Goal: Transaction & Acquisition: Book appointment/travel/reservation

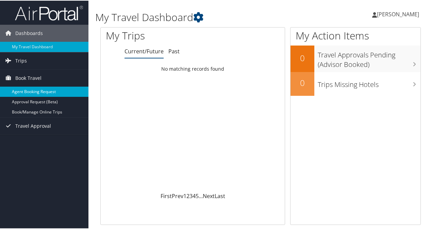
click at [33, 89] on link "Agent Booking Request" at bounding box center [44, 91] width 88 height 10
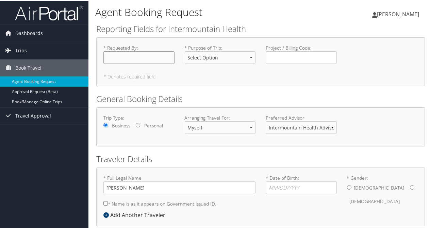
click at [150, 61] on input "* Requested By : Required" at bounding box center [138, 57] width 71 height 13
type input "[PERSON_NAME]"
select select "CME"
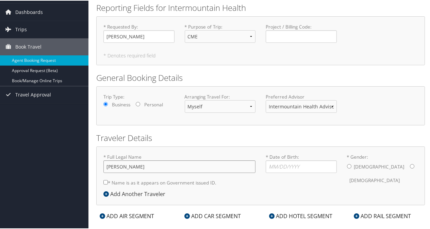
scroll to position [31, 0]
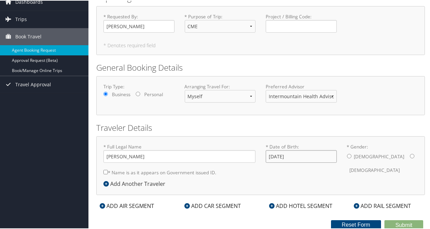
type input "12/06/1978"
click at [347, 154] on input "* Gender: Male Female" at bounding box center [349, 155] width 4 height 4
radio input "true"
click at [107, 168] on label "* Name is as it appears on Government issued ID." at bounding box center [159, 172] width 113 height 13
click at [107, 169] on input "* Name is as it appears on Government issued ID." at bounding box center [105, 171] width 4 height 4
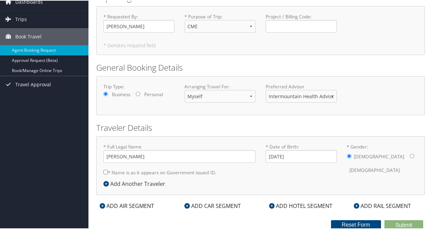
checkbox input "true"
click at [101, 203] on icon at bounding box center [102, 205] width 5 height 5
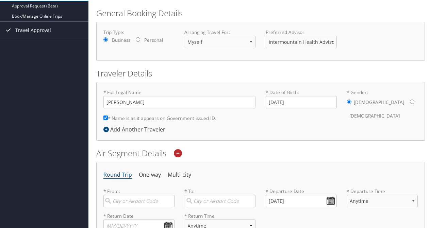
scroll to position [167, 0]
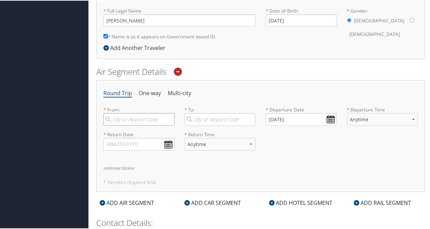
click at [136, 122] on input "search" at bounding box center [138, 119] width 71 height 13
type input "slc"
click at [135, 134] on div "Salt Lake City (SLC Utah)" at bounding box center [140, 137] width 62 height 17
click at [135, 125] on input "slc" at bounding box center [138, 119] width 71 height 13
type input "Salt Lake City (SLC Utah)"
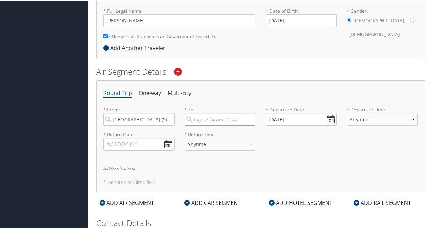
click at [212, 117] on input "search" at bounding box center [220, 119] width 71 height 13
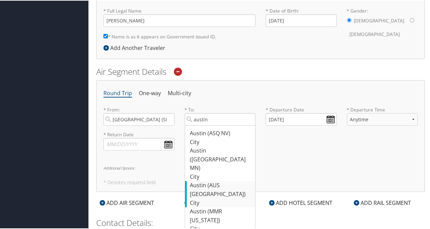
click at [213, 181] on div "Austin (AUS TX)" at bounding box center [221, 189] width 62 height 17
click at [213, 125] on input "austin" at bounding box center [220, 119] width 71 height 13
type input "Austin (AUS TX)"
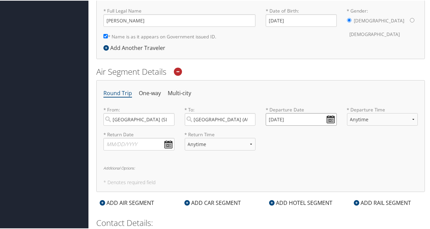
click at [312, 119] on input "10/10/2025" at bounding box center [301, 119] width 71 height 13
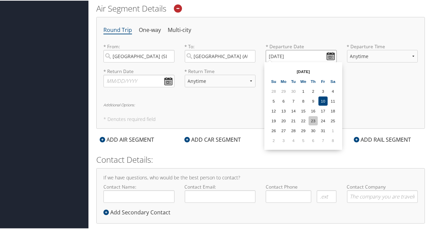
scroll to position [201, 0]
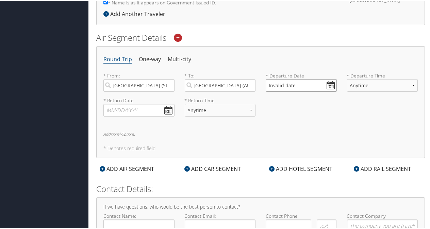
click at [331, 85] on input "Invalid date" at bounding box center [301, 85] width 71 height 13
click at [288, 86] on input "Invalid date" at bounding box center [301, 85] width 71 height 13
drag, startPoint x: 300, startPoint y: 84, endPoint x: 259, endPoint y: 88, distance: 40.7
click at [260, 88] on div "* Departure Date Invalid date Dates must be valid" at bounding box center [300, 84] width 81 height 25
drag, startPoint x: 307, startPoint y: 80, endPoint x: 252, endPoint y: 88, distance: 56.4
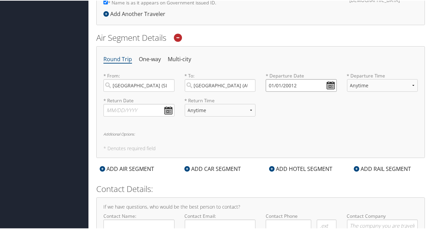
click at [252, 88] on div "* From: Salt Lake City (SLC Utah) Required * To: Austin (AUS TX) Required * Dep…" at bounding box center [260, 84] width 324 height 25
drag, startPoint x: 294, startPoint y: 83, endPoint x: 302, endPoint y: 81, distance: 8.5
click at [294, 83] on input "02/01/20015" at bounding box center [301, 85] width 71 height 13
drag, startPoint x: 308, startPoint y: 82, endPoint x: 258, endPoint y: 87, distance: 50.5
click at [258, 87] on div "* From: Salt Lake City (SLC Utah) Required * To: Austin (AUS TX) Required * Dep…" at bounding box center [260, 84] width 324 height 25
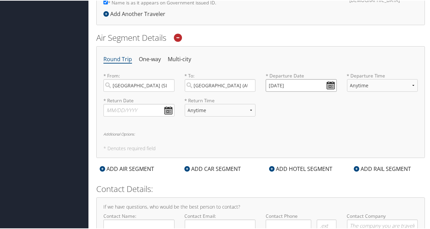
click at [288, 86] on input "01/01/2001" at bounding box center [301, 85] width 71 height 13
drag, startPoint x: 299, startPoint y: 84, endPoint x: 250, endPoint y: 89, distance: 48.5
click at [250, 89] on div "* From: Salt Lake City (SLC Utah) Required * To: Austin (AUS TX) Required * Dep…" at bounding box center [260, 84] width 324 height 25
drag, startPoint x: 301, startPoint y: 83, endPoint x: 255, endPoint y: 87, distance: 46.1
click at [255, 87] on div "* From: Salt Lake City (SLC Utah) Required * To: Austin (AUS TX) Required * Dep…" at bounding box center [260, 84] width 324 height 25
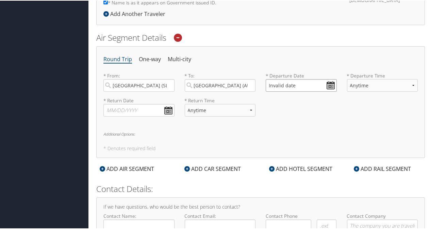
drag, startPoint x: 300, startPoint y: 82, endPoint x: 256, endPoint y: 86, distance: 44.1
click at [256, 86] on div "* From: Salt Lake City (SLC Utah) Required * To: Austin (AUS TX) Required * Dep…" at bounding box center [260, 84] width 324 height 25
drag, startPoint x: 317, startPoint y: 81, endPoint x: 252, endPoint y: 86, distance: 64.8
click at [252, 86] on div "* From: Salt Lake City (SLC Utah) Required * To: Austin (AUS TX) Required * Dep…" at bounding box center [260, 84] width 324 height 25
click at [273, 84] on input "01/01/2001" at bounding box center [301, 85] width 71 height 13
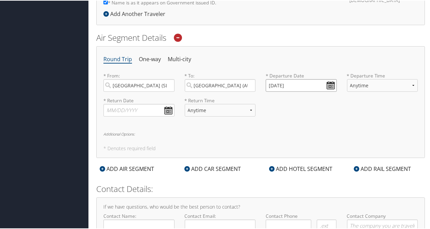
click at [280, 83] on input "12/01/2001" at bounding box center [301, 85] width 71 height 13
click at [277, 83] on input "12/01/2001" at bounding box center [301, 85] width 71 height 13
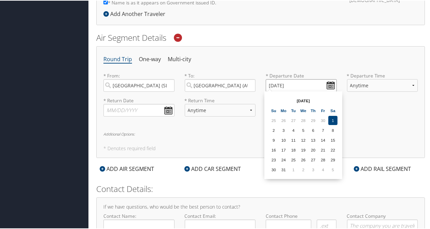
click at [275, 84] on input "12/01/2001" at bounding box center [301, 85] width 71 height 13
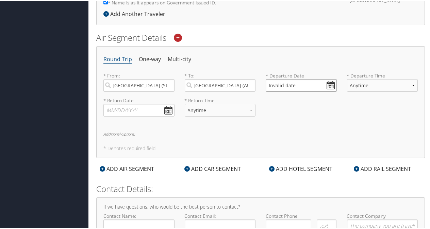
click at [281, 84] on input "Invalid date" at bounding box center [301, 85] width 71 height 13
drag, startPoint x: 299, startPoint y: 82, endPoint x: 242, endPoint y: 88, distance: 56.8
click at [242, 88] on div "* From: Salt Lake City (SLC Utah) Required * To: Austin (AUS TX) Required * Dep…" at bounding box center [260, 84] width 324 height 25
click at [268, 82] on input "01/01/2001" at bounding box center [301, 85] width 71 height 13
click at [290, 81] on input "Invalid date" at bounding box center [301, 85] width 71 height 13
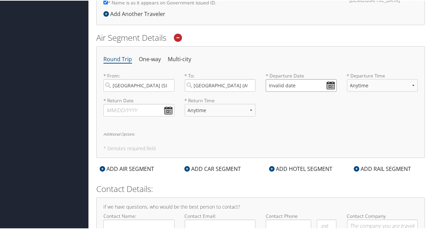
drag, startPoint x: 293, startPoint y: 82, endPoint x: 251, endPoint y: 90, distance: 43.4
click at [251, 90] on div "* From: Salt Lake City (SLC Utah) Required * To: Austin (AUS TX) Required * Dep…" at bounding box center [260, 84] width 324 height 25
click at [269, 85] on input "02/01/2001" at bounding box center [301, 85] width 71 height 13
click at [288, 84] on input "12/01/2001" at bounding box center [301, 85] width 71 height 13
click at [328, 84] on input "12/01/2025" at bounding box center [301, 85] width 71 height 13
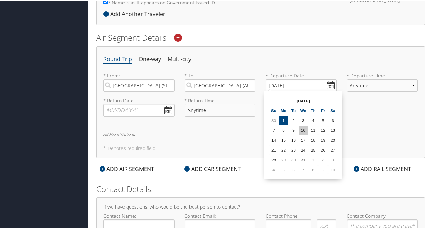
click at [303, 129] on td "10" at bounding box center [303, 129] width 9 height 9
type input "12/10/2025"
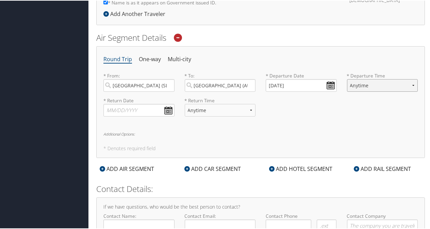
click at [407, 83] on select "Anytime Early Morning (5AM-7AM) Morning (7AM-12PM) Afternoon (12PM-5PM) Evening…" at bounding box center [382, 85] width 71 height 13
select select "5PM-10PM"
click at [347, 79] on select "Anytime Early Morning (5AM-7AM) Morning (7AM-12PM) Afternoon (12PM-5PM) Evening…" at bounding box center [382, 85] width 71 height 13
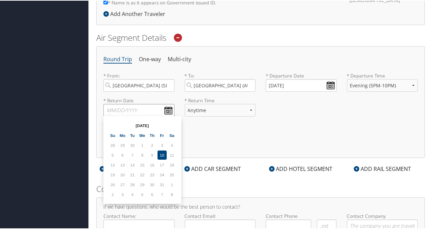
click at [126, 111] on input "text" at bounding box center [138, 109] width 71 height 13
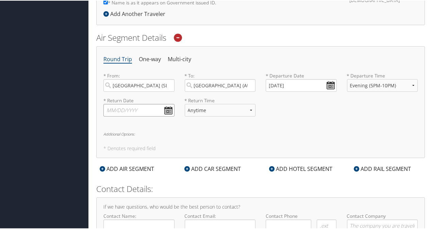
click at [167, 107] on input "text" at bounding box center [138, 109] width 71 height 13
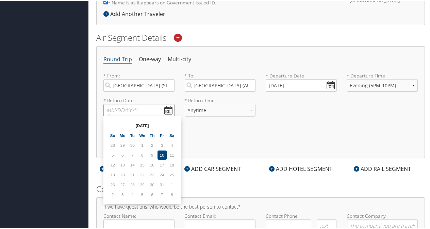
click at [167, 107] on input "text" at bounding box center [138, 109] width 71 height 13
type input "2"
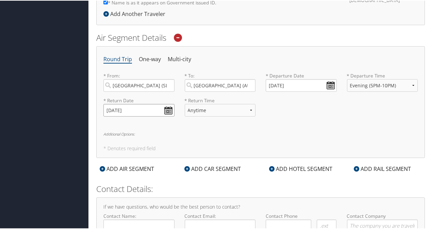
click at [166, 109] on input "12/13/2025" at bounding box center [138, 109] width 71 height 13
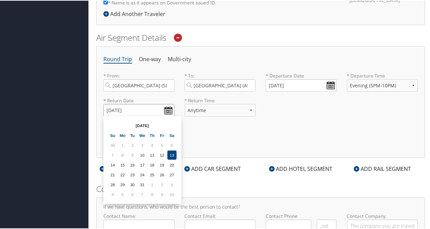
type input "12/13/2025"
click at [173, 154] on td "13" at bounding box center [171, 154] width 9 height 9
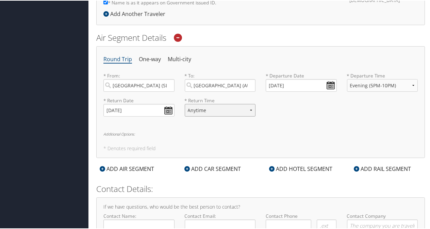
click at [250, 109] on select "Anytime Early Morning (5AM-7AM) Morning (7AM-12PM) Afternoon (12PM-5PM) Evening…" at bounding box center [220, 109] width 71 height 13
select select "12PM-5PM"
click at [185, 103] on select "Anytime Early Morning (5AM-7AM) Morning (7AM-12PM) Afternoon (12PM-5PM) Evening…" at bounding box center [220, 109] width 71 height 13
click at [300, 105] on div "* Return Date 12/13/2025 Dates must be valid * Return Time Anytime Early Mornin…" at bounding box center [260, 109] width 324 height 25
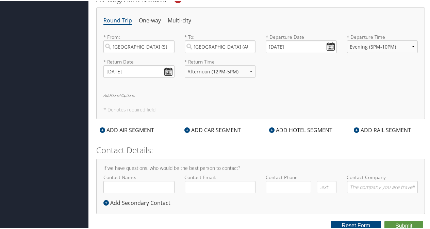
scroll to position [240, 0]
click at [186, 128] on icon at bounding box center [186, 128] width 5 height 5
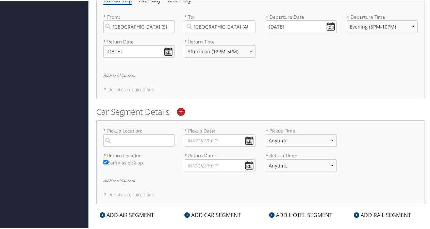
scroll to position [274, 0]
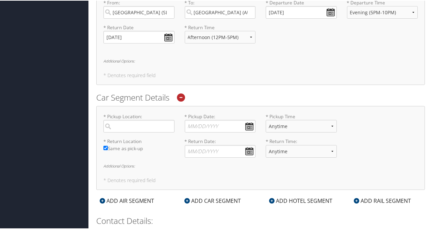
click at [181, 97] on icon at bounding box center [181, 97] width 8 height 8
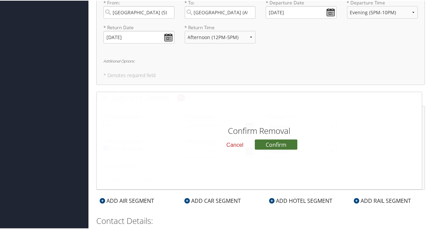
click at [277, 141] on button "Confirm" at bounding box center [276, 144] width 43 height 10
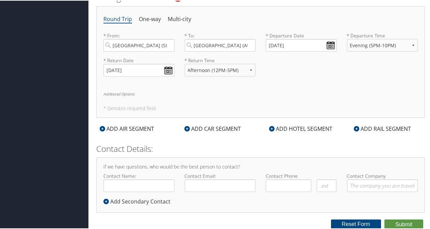
scroll to position [240, 0]
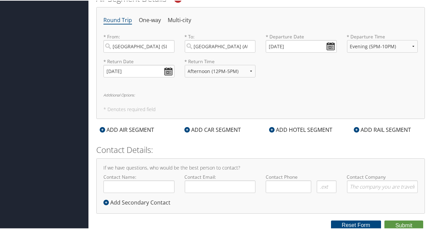
click at [270, 128] on icon at bounding box center [271, 128] width 5 height 5
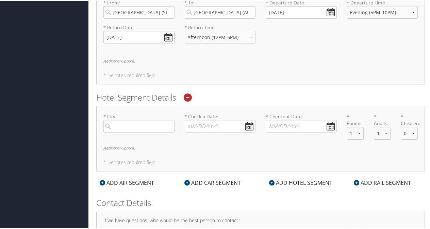
click at [191, 99] on icon at bounding box center [188, 97] width 8 height 8
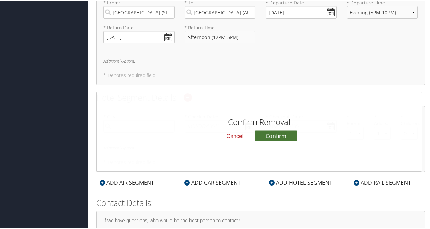
click at [273, 131] on button "Confirm" at bounding box center [276, 135] width 43 height 10
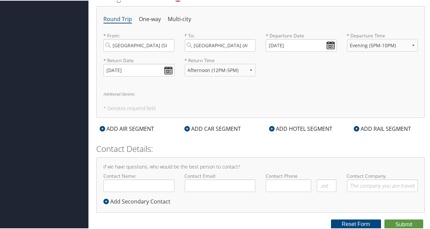
scroll to position [240, 0]
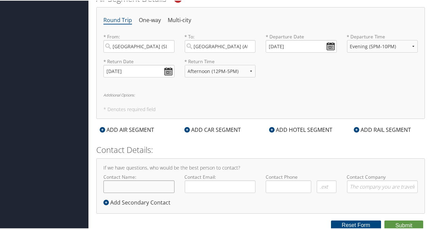
click at [139, 185] on input "Contact Name:" at bounding box center [138, 186] width 71 height 13
type input "[PERSON_NAME]"
type input "[PERSON_NAME][EMAIL_ADDRESS][PERSON_NAME][DOMAIN_NAME]"
type input "(801) 616-0989"
click at [365, 184] on input "Contact Company" at bounding box center [382, 186] width 71 height 13
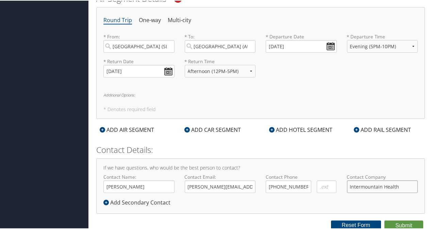
type input "Intermountain Health"
click at [405, 223] on button "Submit" at bounding box center [403, 225] width 39 height 10
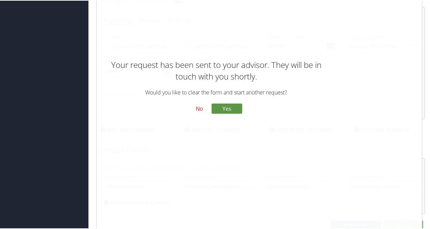
click at [200, 108] on button "No" at bounding box center [199, 108] width 18 height 12
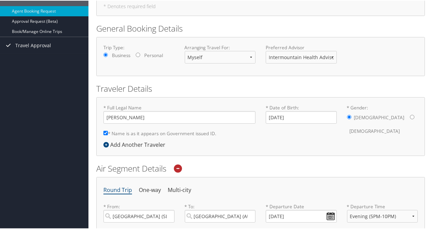
scroll to position [0, 0]
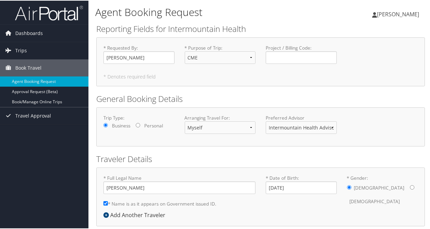
click at [400, 14] on span "[PERSON_NAME]" at bounding box center [398, 13] width 42 height 7
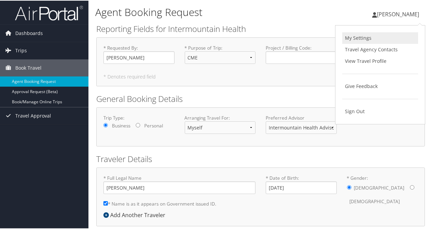
click at [357, 35] on link "My Settings" at bounding box center [380, 38] width 76 height 12
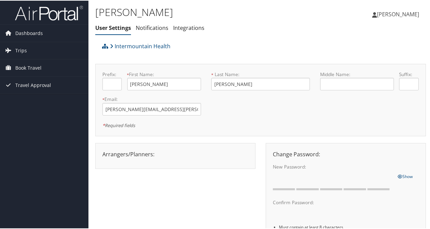
click at [401, 16] on span "[PERSON_NAME]" at bounding box center [398, 13] width 42 height 7
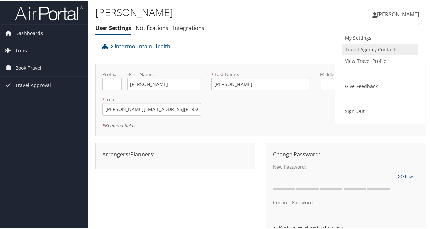
click at [373, 47] on link "Travel Agency Contacts" at bounding box center [380, 49] width 76 height 12
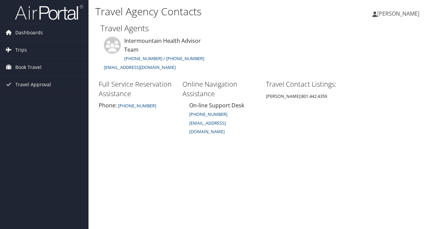
click at [416, 9] on link "[PERSON_NAME]" at bounding box center [399, 13] width 54 height 20
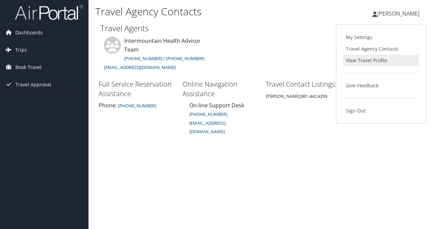
click at [369, 60] on link "View Travel Profile" at bounding box center [381, 61] width 76 height 12
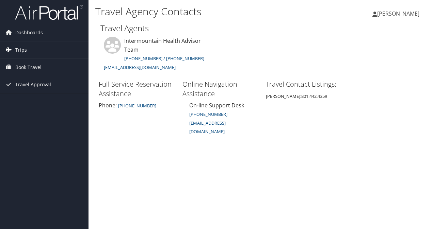
click at [21, 53] on span "Trips" at bounding box center [21, 49] width 12 height 17
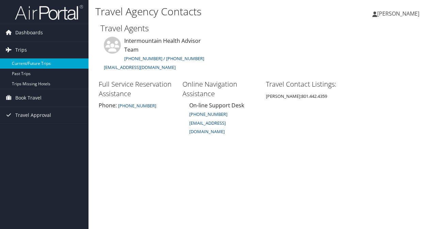
click at [22, 61] on link "Current/Future Trips" at bounding box center [44, 63] width 88 height 10
